Goal: Book appointment/travel/reservation

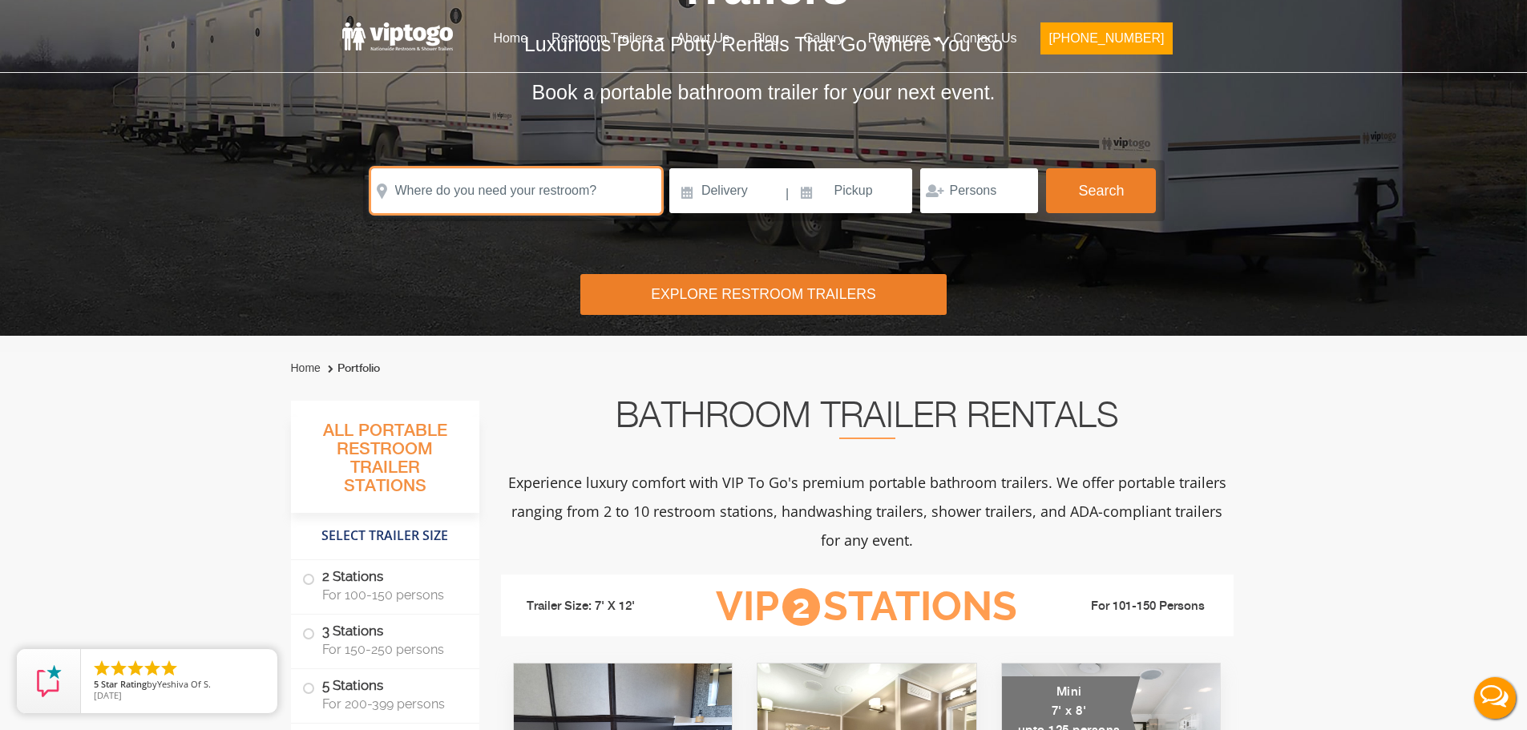
click at [441, 183] on input "text" at bounding box center [516, 190] width 290 height 45
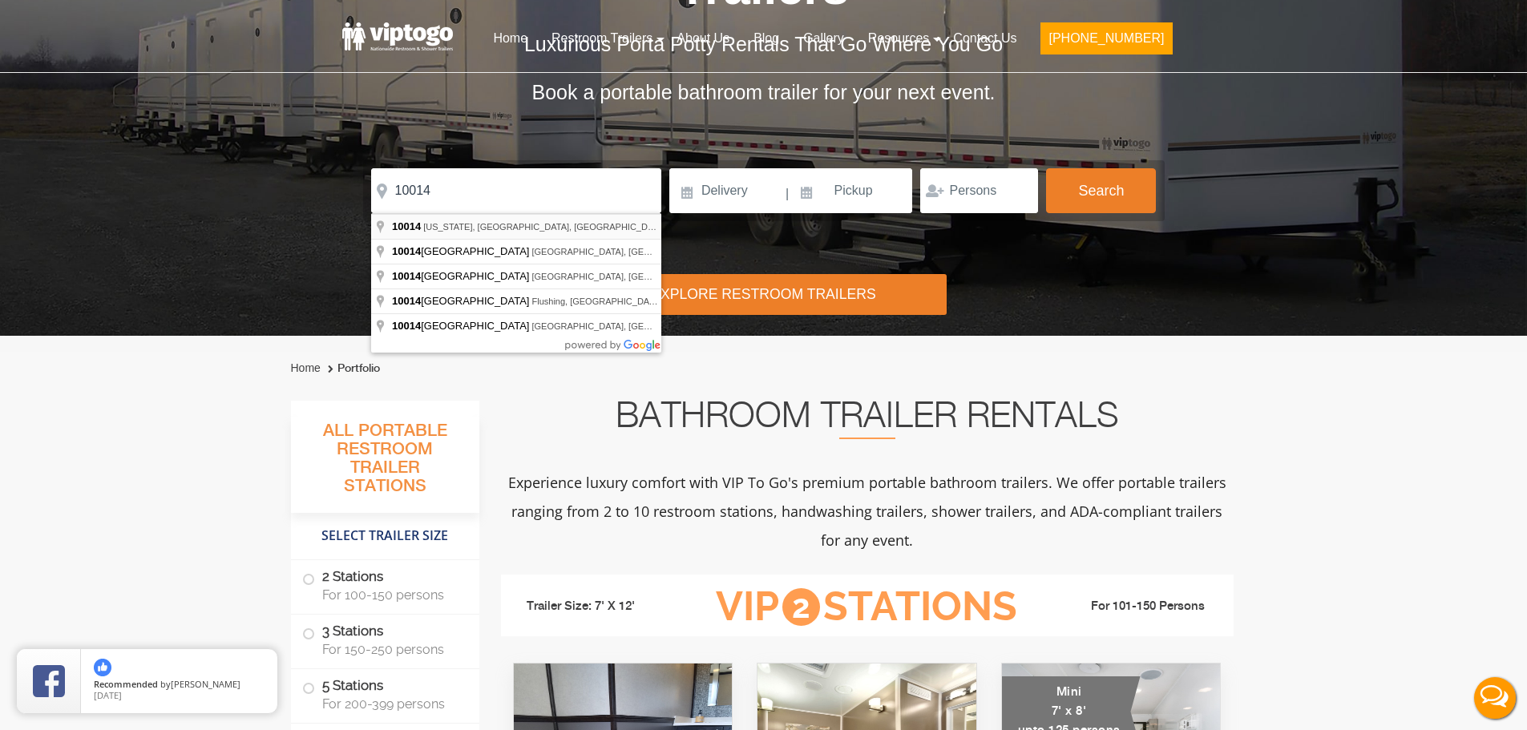
type input "[US_STATE][GEOGRAPHIC_DATA]"
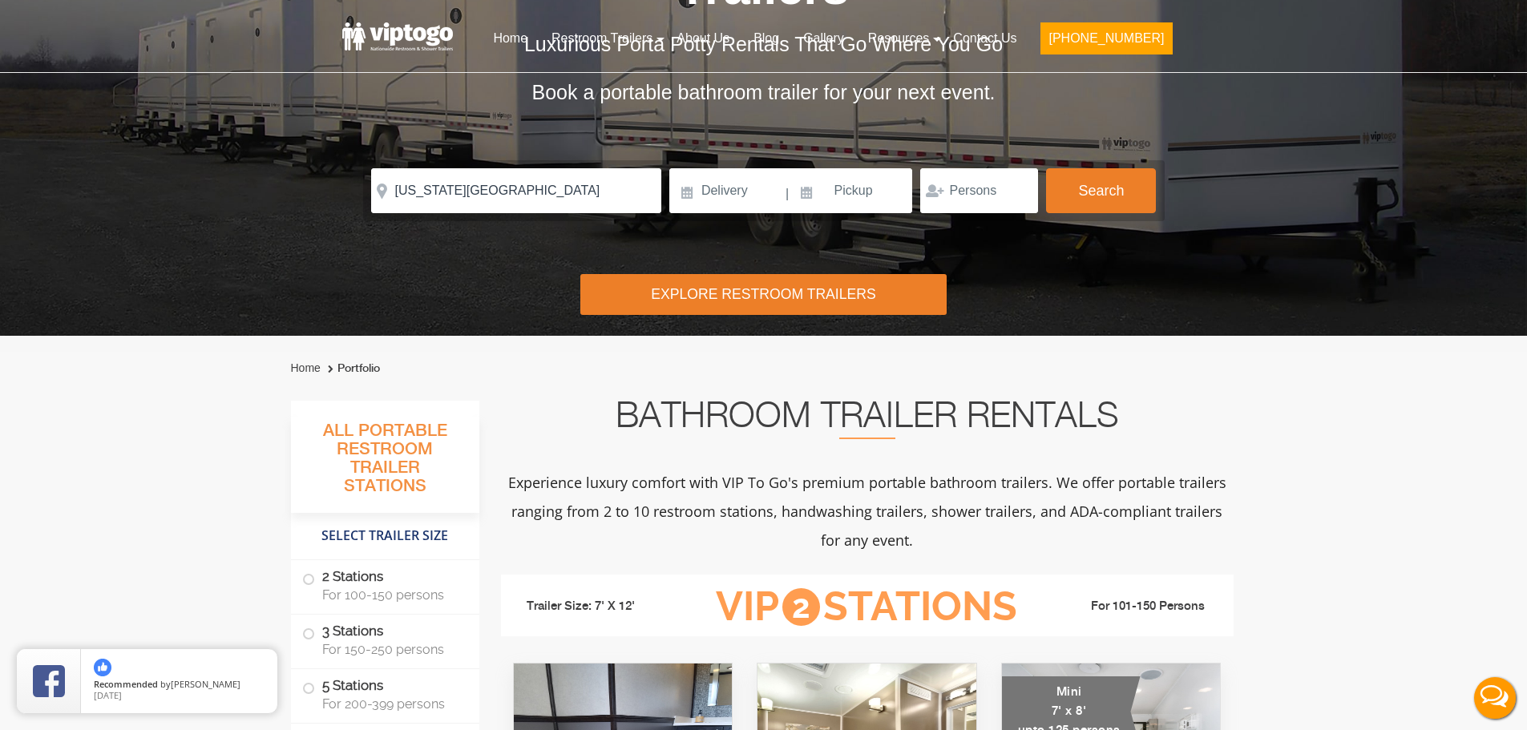
drag, startPoint x: 487, startPoint y: 225, endPoint x: 726, endPoint y: 264, distance: 242.7
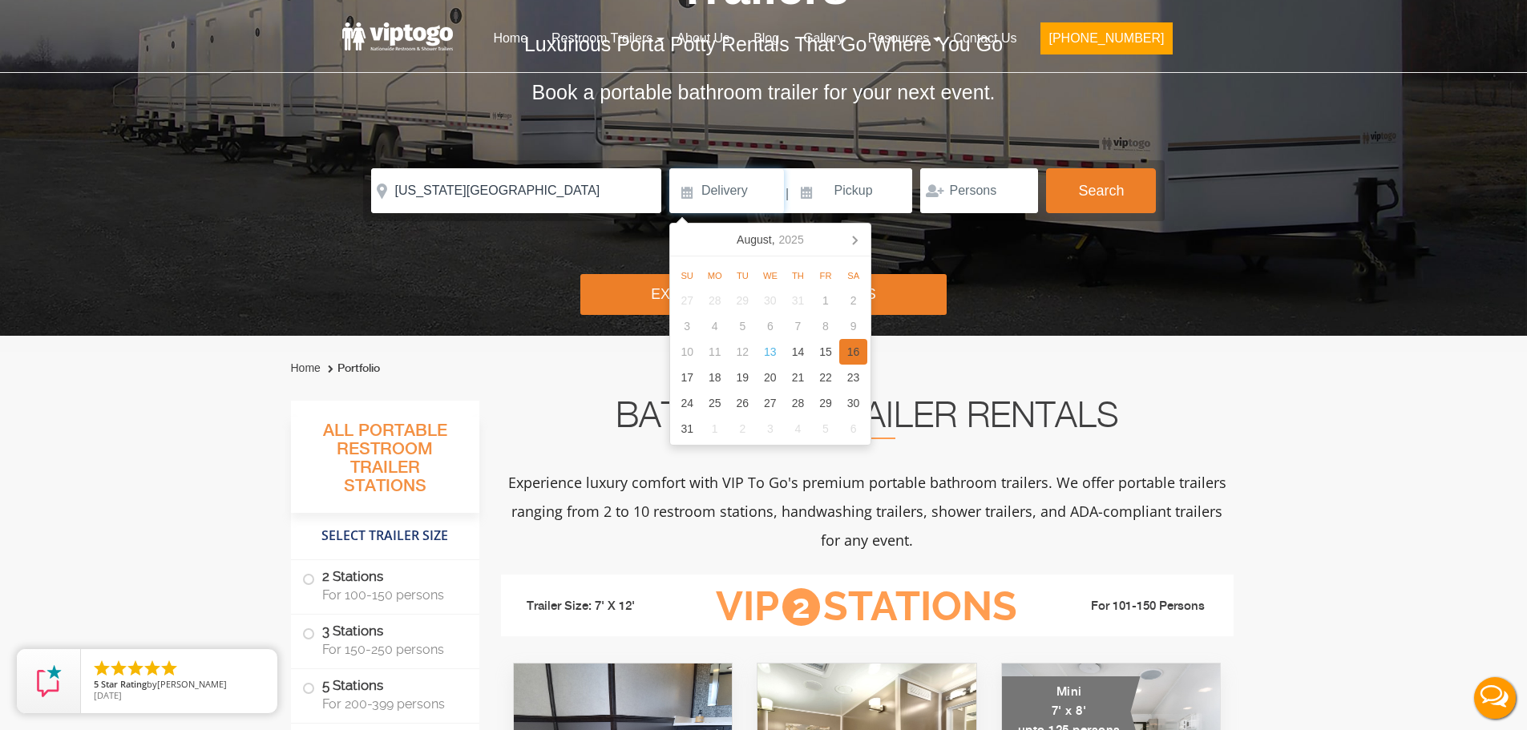
click at [862, 350] on div "16" at bounding box center [853, 352] width 28 height 26
type input "[DATE]"
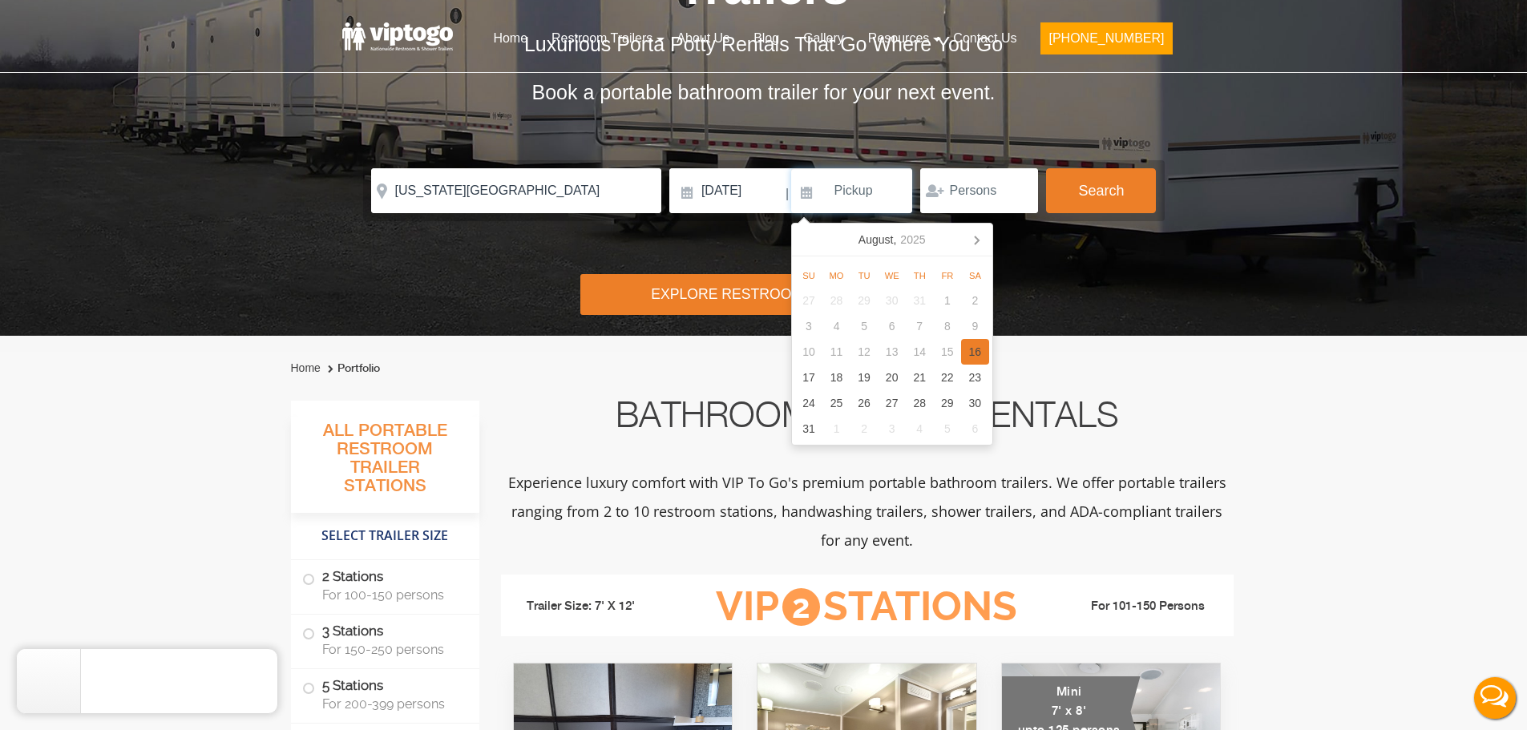
click at [975, 352] on div "16" at bounding box center [975, 352] width 28 height 26
type input "[DATE]"
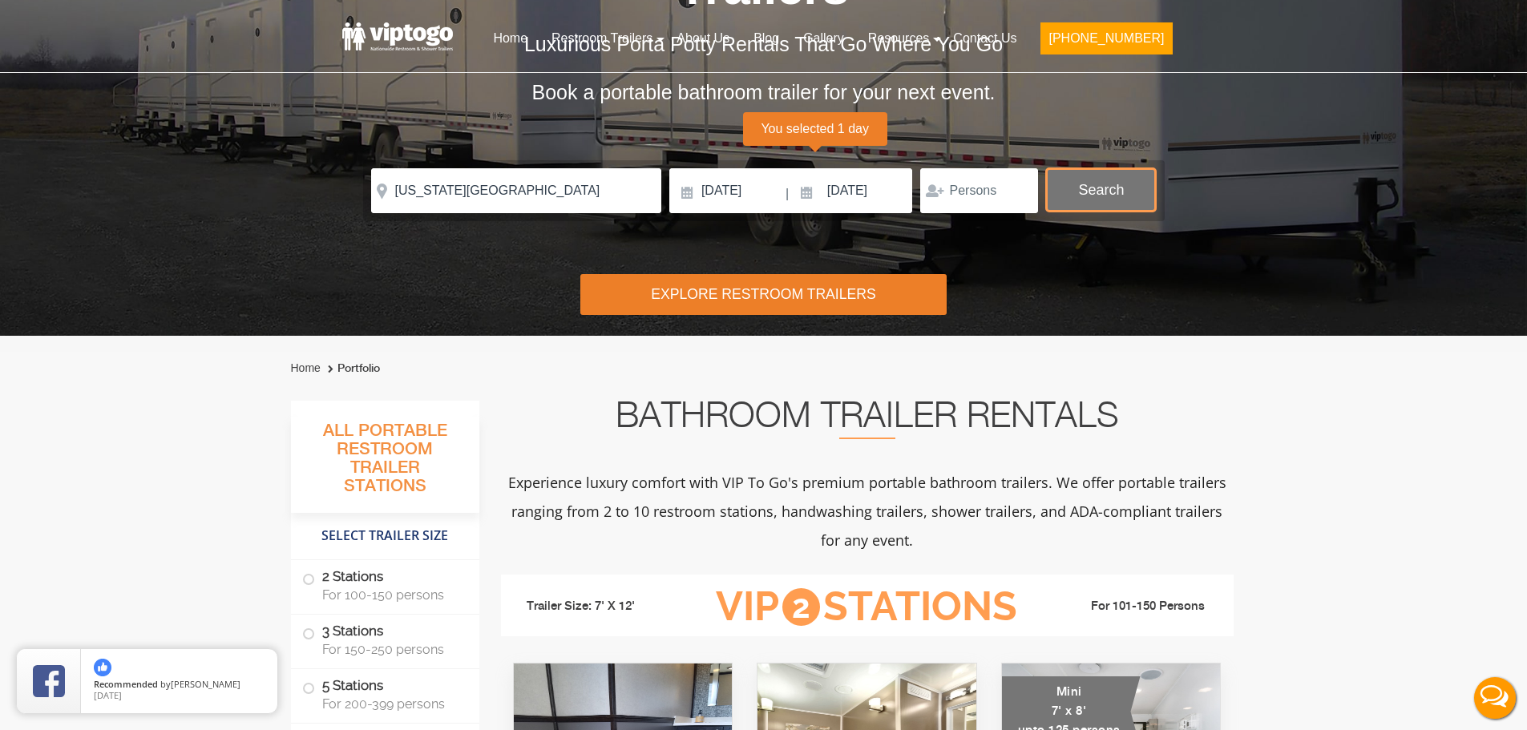
click at [1111, 180] on button "Search" at bounding box center [1101, 189] width 110 height 43
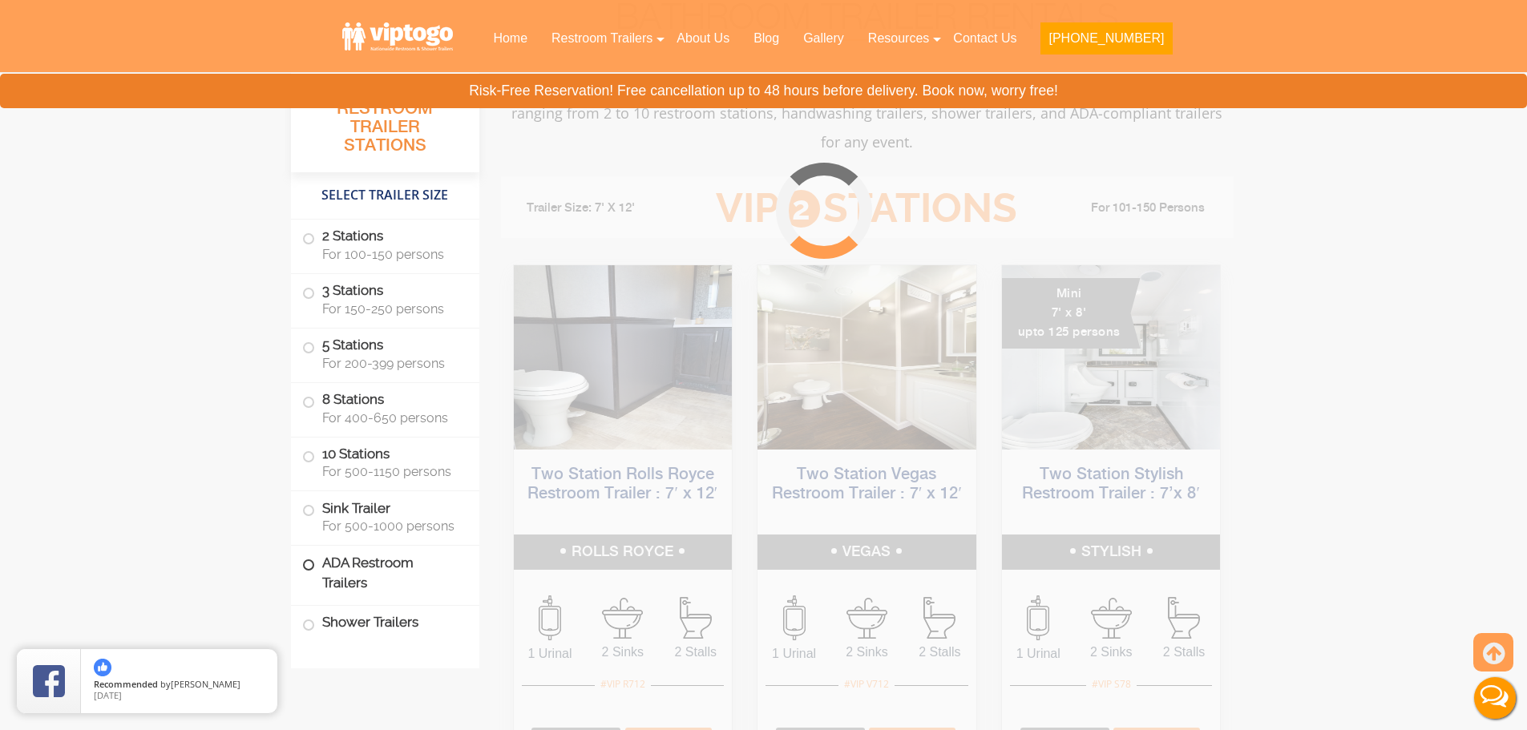
scroll to position [650, 0]
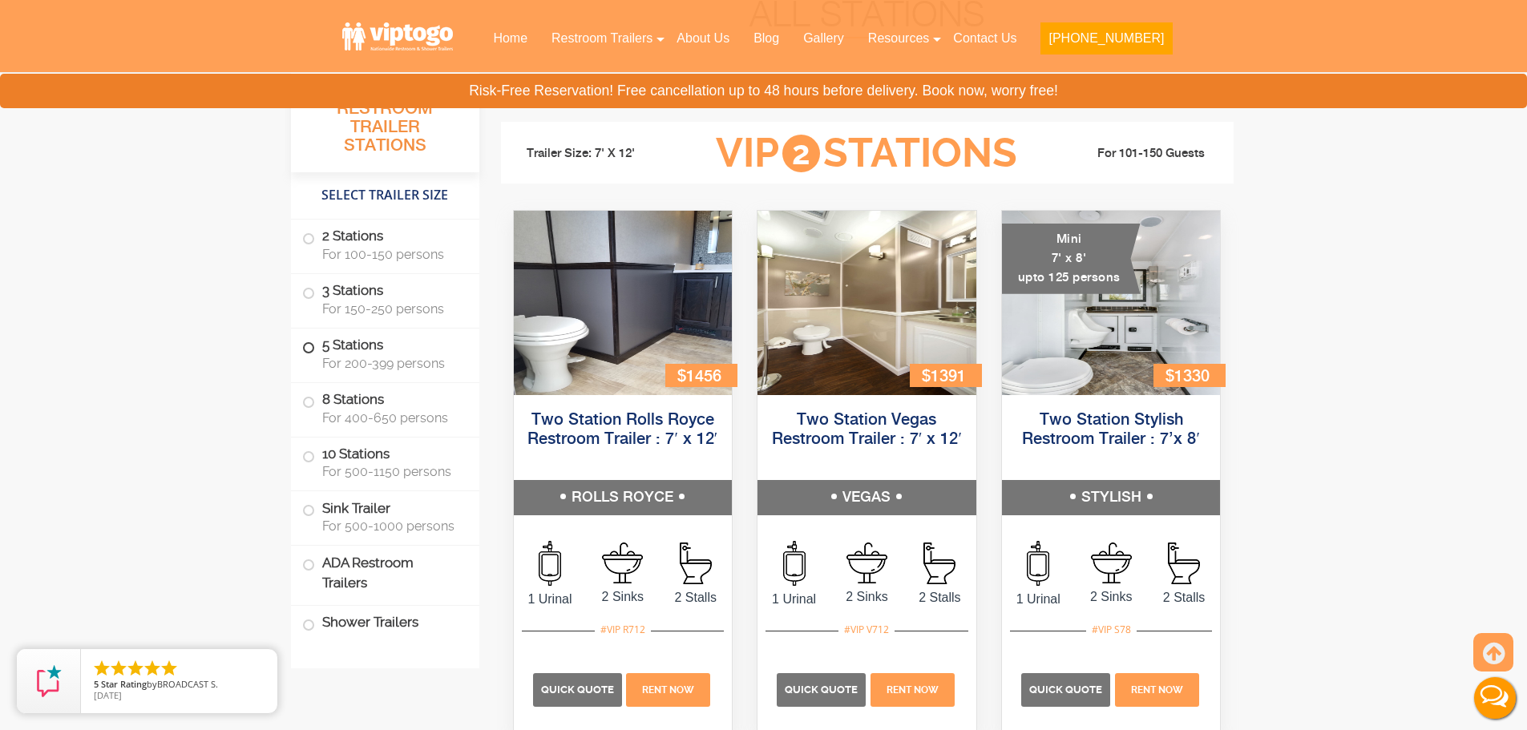
click at [394, 352] on label "5 Stations For 200-399 persons" at bounding box center [385, 354] width 166 height 50
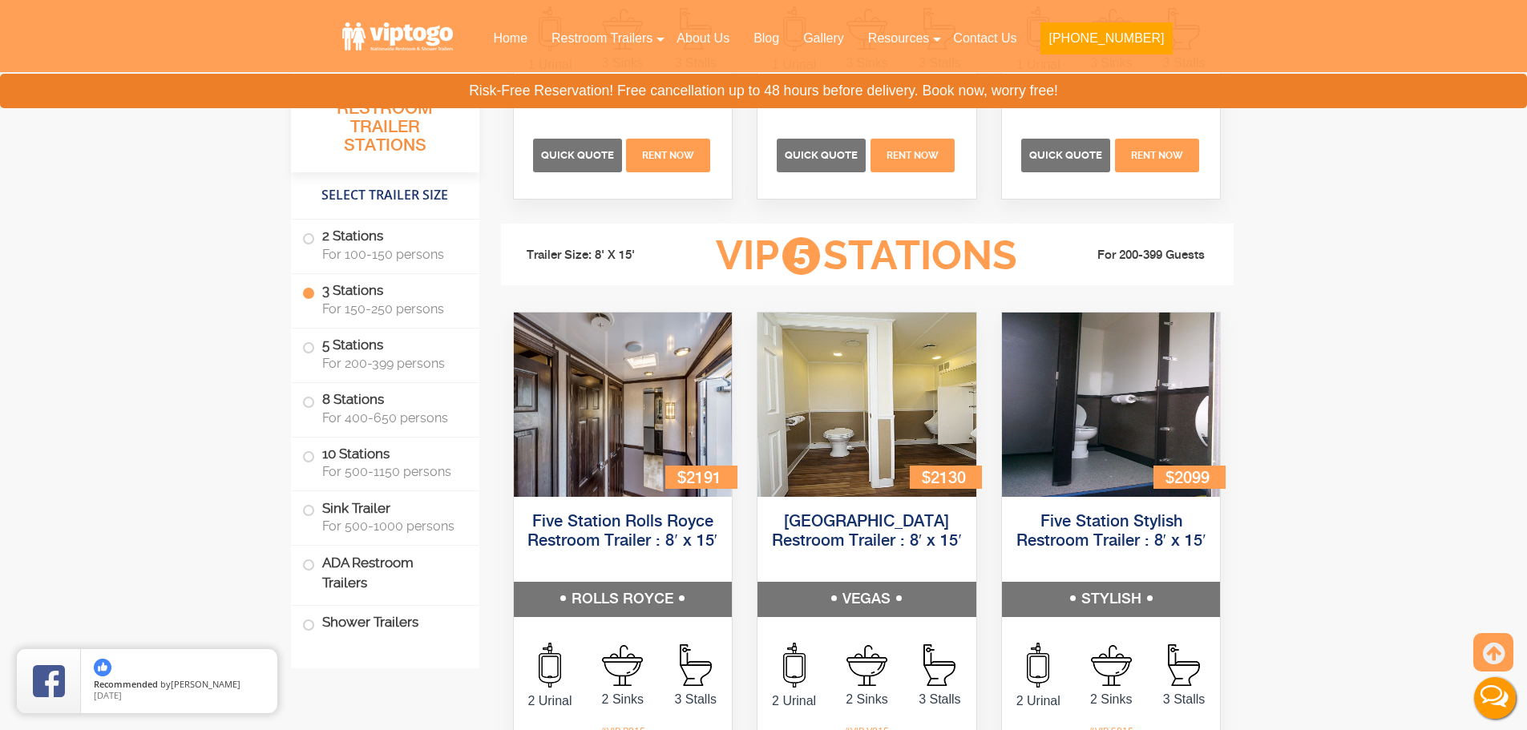
scroll to position [2162, 0]
